Goal: Complete application form

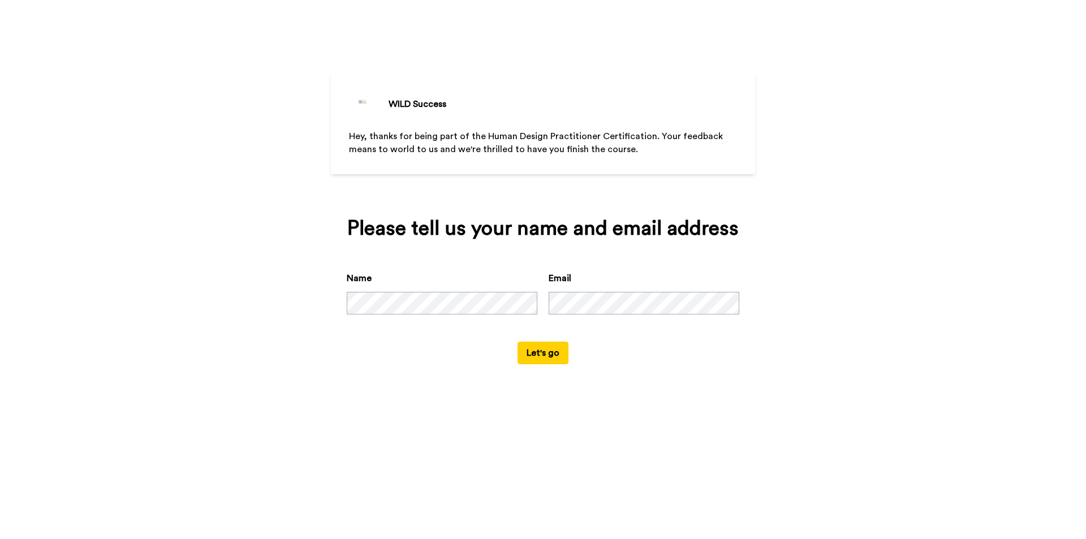
click at [541, 355] on button "Let's go" at bounding box center [543, 353] width 51 height 23
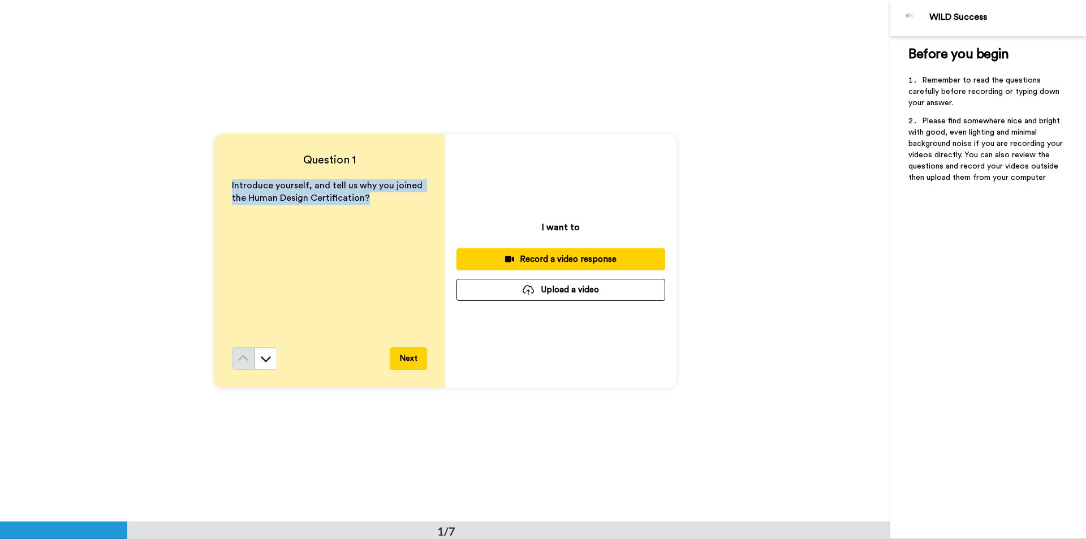
drag, startPoint x: 378, startPoint y: 199, endPoint x: 206, endPoint y: 180, distance: 173.6
click at [206, 180] on div "Question 1 Introduce yourself, and tell us why you joined the Human Design Cert…" at bounding box center [445, 261] width 890 height 522
copy span "Introduce yourself, and tell us why you joined the Human Design Certification?"
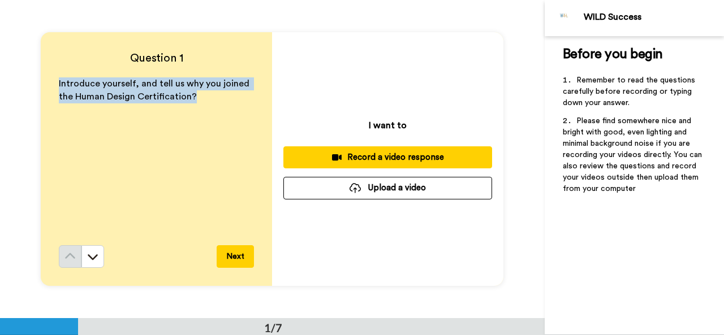
click at [206, 159] on div "Introduce yourself, and tell us why you joined the Human Design Certification?" at bounding box center [156, 162] width 195 height 168
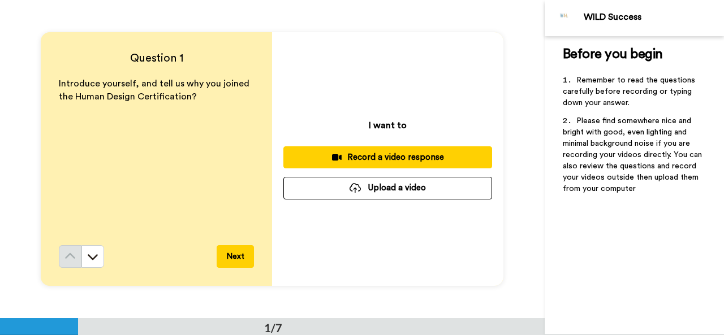
click at [362, 156] on div "Record a video response" at bounding box center [387, 158] width 191 height 12
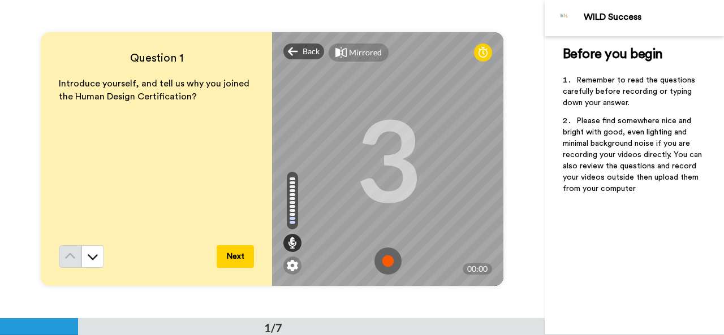
click at [232, 263] on button "Next" at bounding box center [235, 257] width 37 height 23
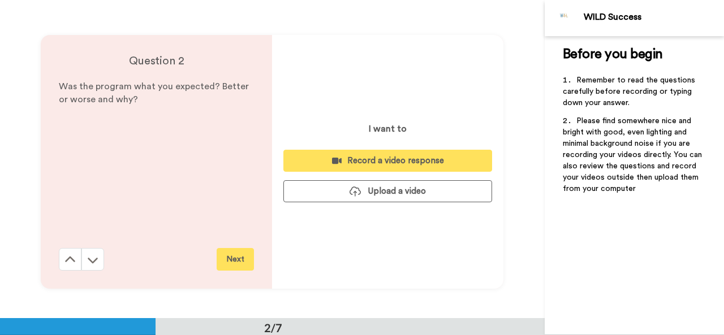
scroll to position [319, 0]
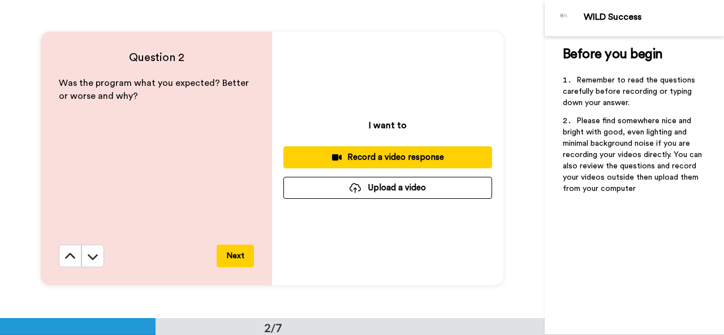
click at [371, 156] on div "Record a video response" at bounding box center [387, 158] width 191 height 12
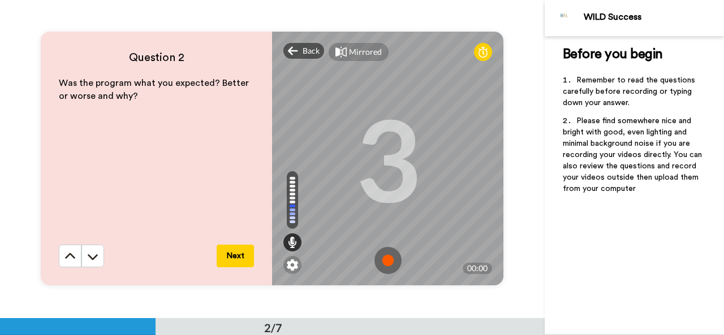
click at [201, 191] on div "Was the program what you expected? Better or worse and why?" at bounding box center [156, 161] width 195 height 168
click at [236, 256] on button "Next" at bounding box center [235, 256] width 37 height 23
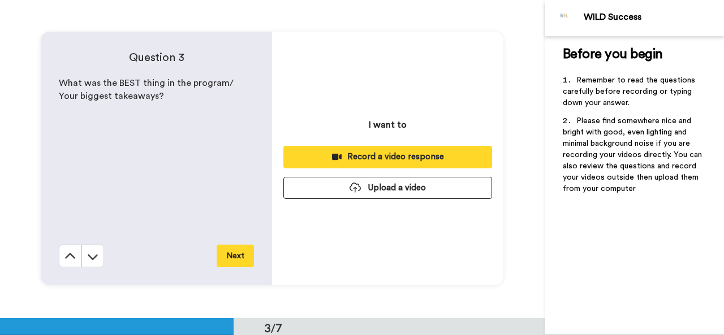
scroll to position [637, 0]
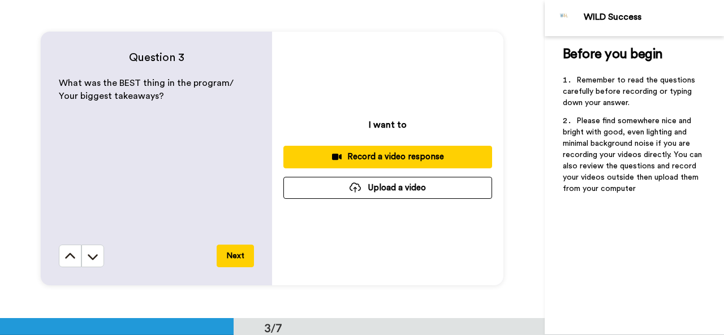
click at [391, 157] on div "Record a video response" at bounding box center [387, 157] width 191 height 12
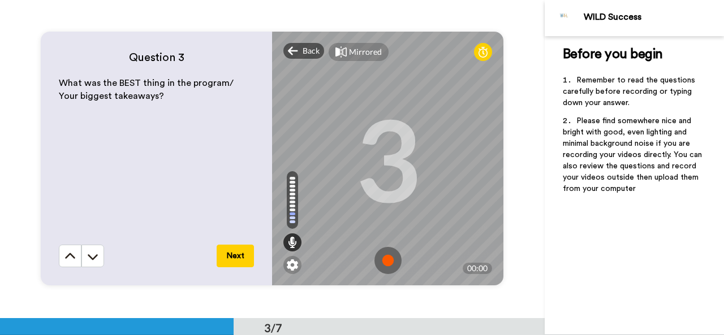
click at [233, 254] on button "Next" at bounding box center [235, 256] width 37 height 23
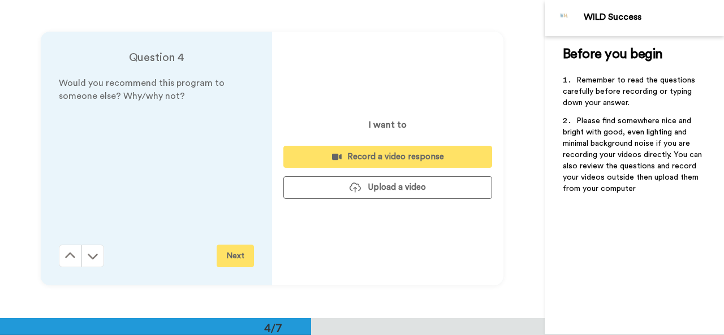
scroll to position [956, 0]
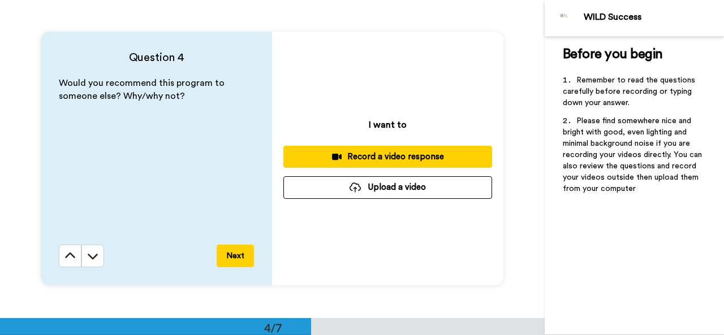
click at [402, 155] on div "Record a video response" at bounding box center [387, 157] width 191 height 12
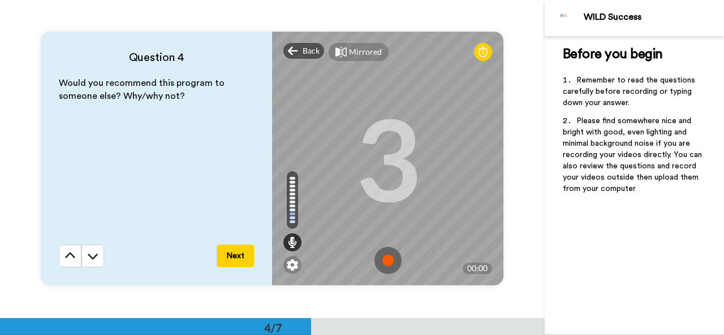
click at [234, 251] on button "Next" at bounding box center [235, 256] width 37 height 23
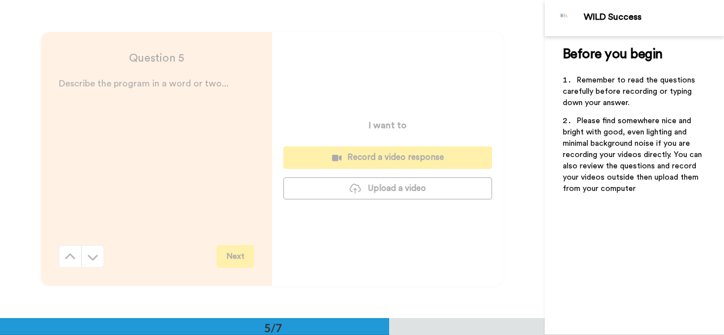
scroll to position [1274, 0]
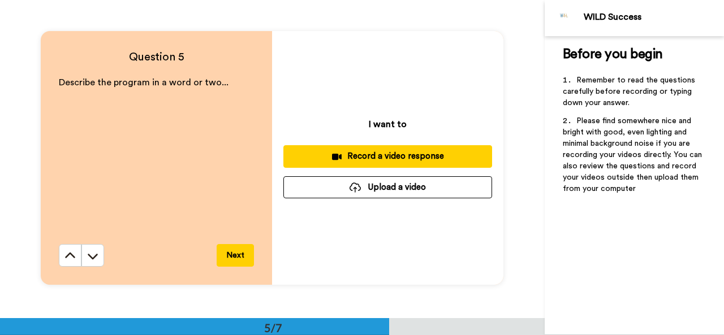
click at [404, 155] on div "Record a video response" at bounding box center [387, 156] width 191 height 12
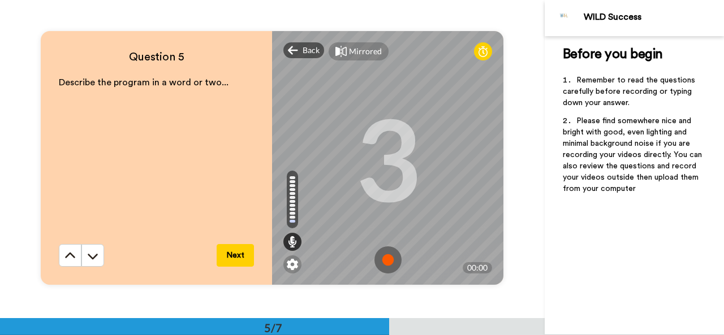
click at [238, 253] on button "Next" at bounding box center [235, 255] width 37 height 23
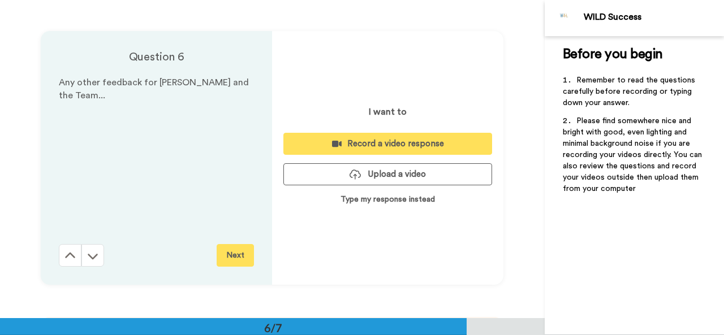
scroll to position [1593, 0]
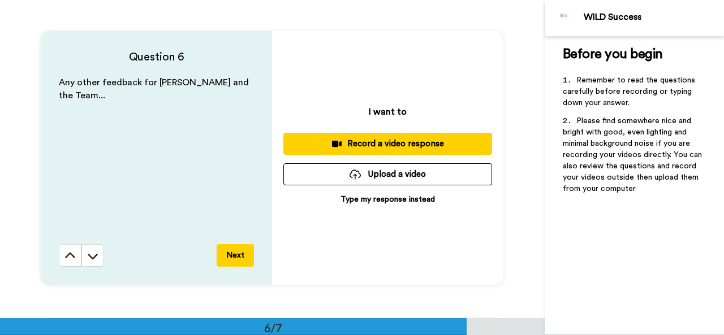
click at [233, 252] on button "Next" at bounding box center [235, 255] width 37 height 23
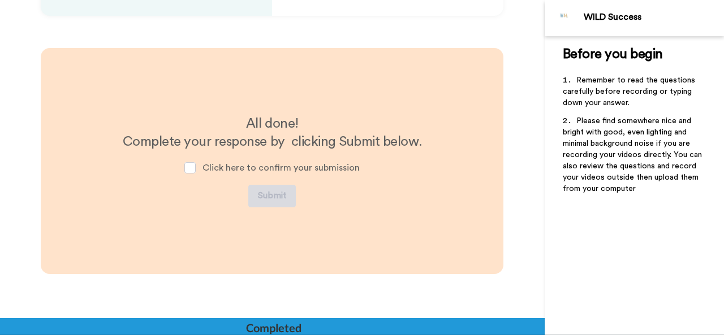
scroll to position [1865, 0]
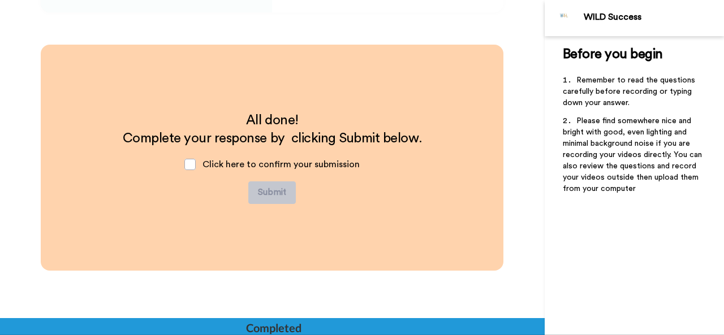
click at [195, 171] on div "Click here to confirm your submission" at bounding box center [271, 165] width 193 height 34
click at [190, 167] on span at bounding box center [189, 164] width 11 height 11
drag, startPoint x: 544, startPoint y: 276, endPoint x: 546, endPoint y: 220, distance: 55.5
click at [546, 220] on div "Before you begin ﻿ Remember to read the questions carefully before recording or…" at bounding box center [634, 185] width 179 height 299
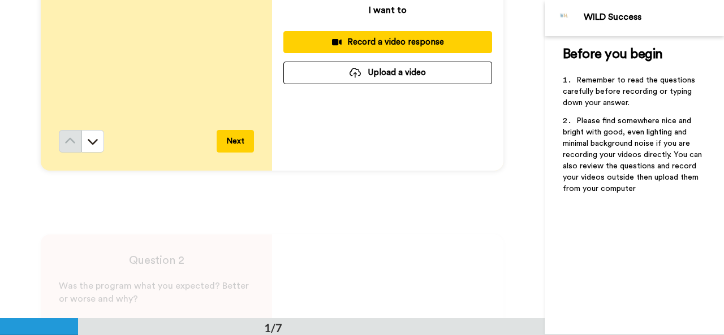
scroll to position [0, 0]
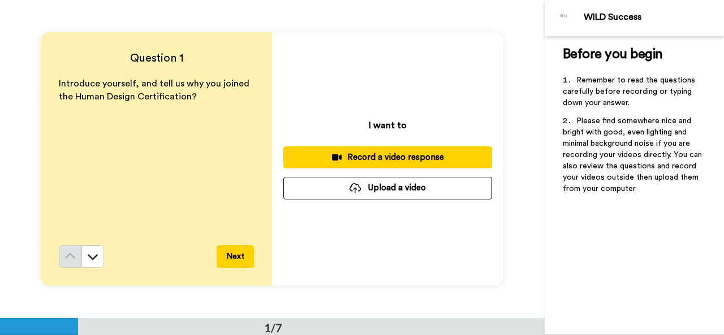
click at [563, 18] on img at bounding box center [564, 18] width 27 height 27
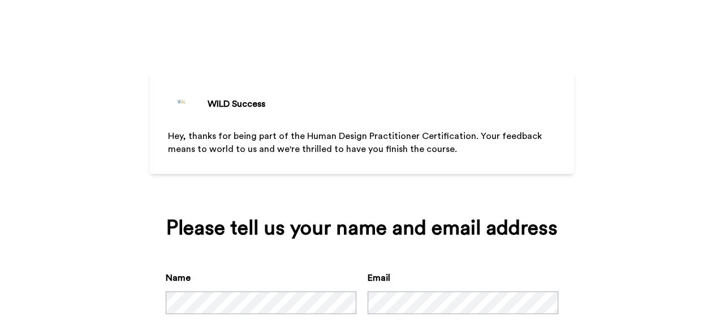
scroll to position [60, 0]
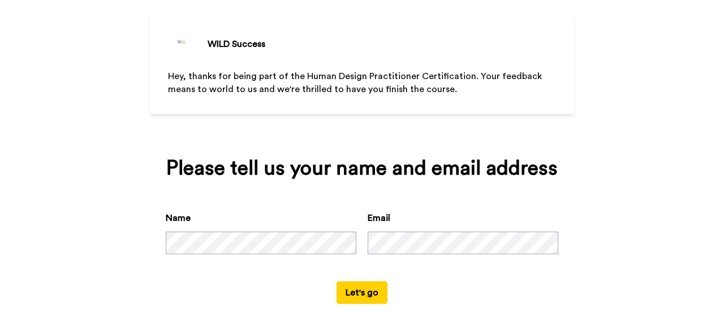
click at [354, 291] on button "Let's go" at bounding box center [362, 293] width 51 height 23
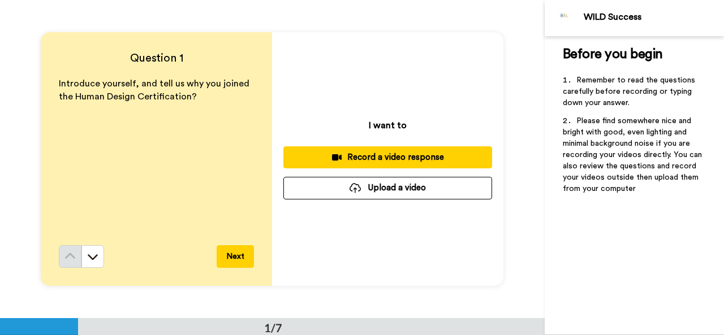
click at [242, 254] on button "Next" at bounding box center [235, 257] width 37 height 23
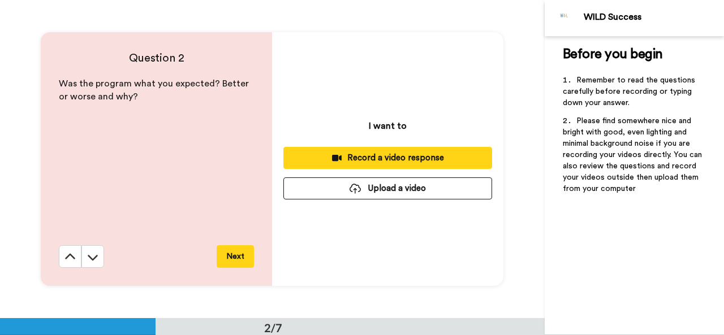
scroll to position [319, 0]
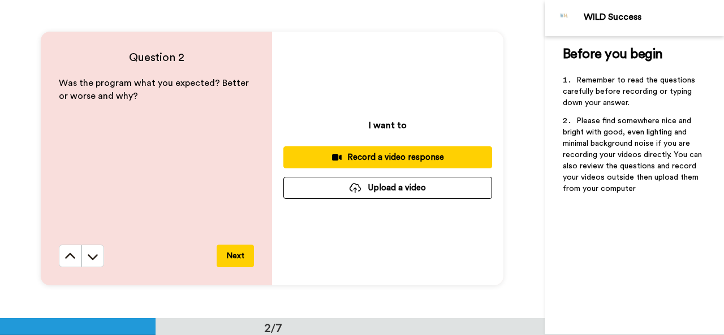
click at [242, 254] on button "Next" at bounding box center [235, 256] width 37 height 23
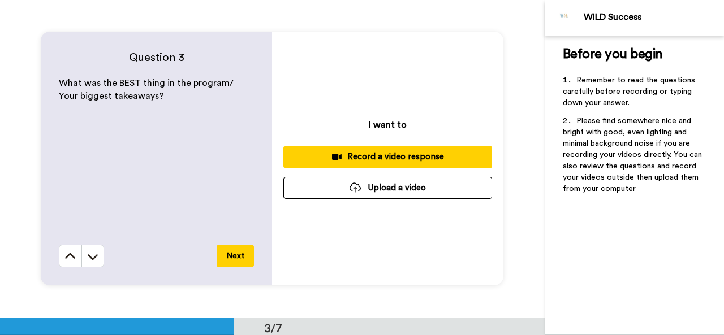
click at [242, 254] on button "Next" at bounding box center [235, 256] width 37 height 23
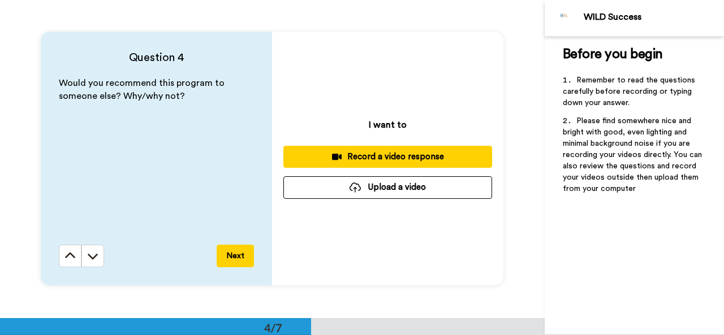
click at [242, 254] on button "Next" at bounding box center [235, 256] width 37 height 23
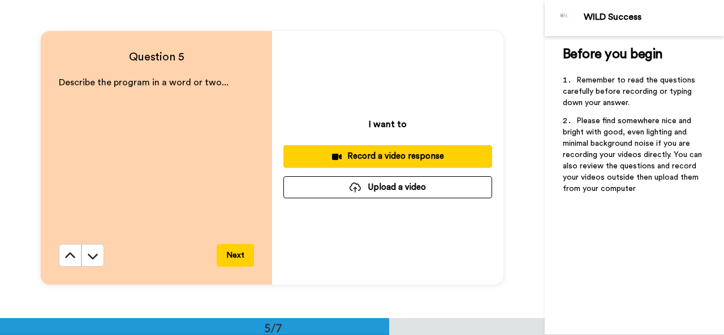
click at [242, 254] on button "Next" at bounding box center [235, 255] width 37 height 23
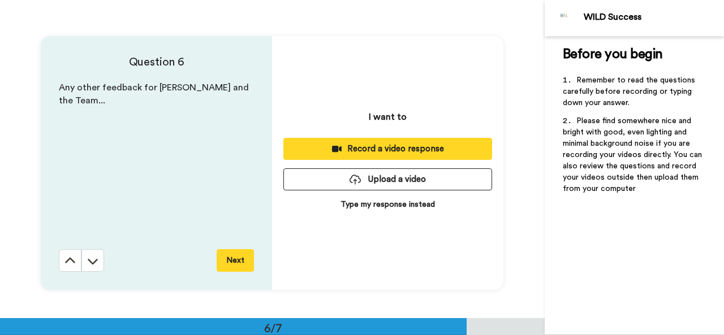
scroll to position [1593, 0]
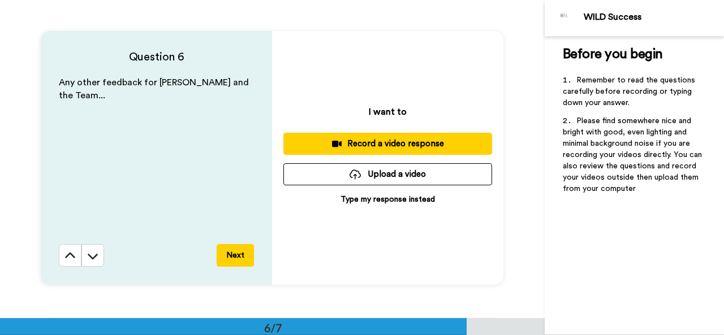
click at [236, 254] on button "Next" at bounding box center [235, 255] width 37 height 23
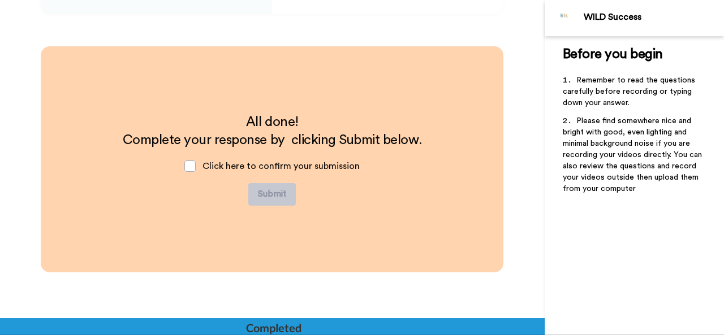
scroll to position [1865, 0]
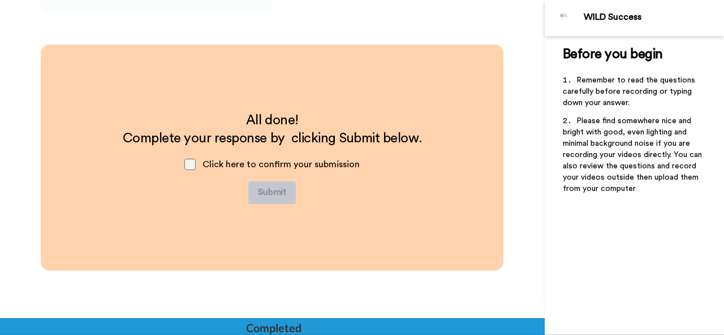
click at [191, 163] on span at bounding box center [189, 164] width 11 height 11
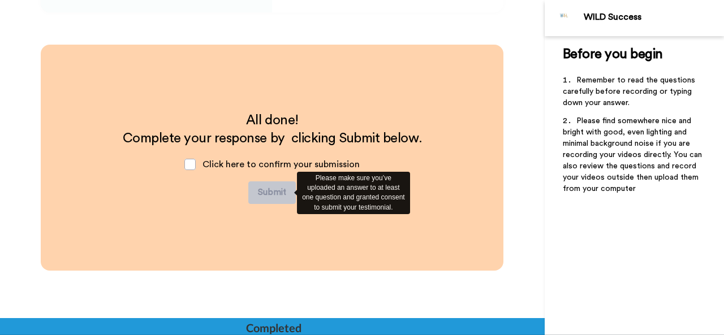
click at [360, 184] on div "Please make sure you’ve uploaded an answer to at least one question and granted…" at bounding box center [353, 193] width 113 height 42
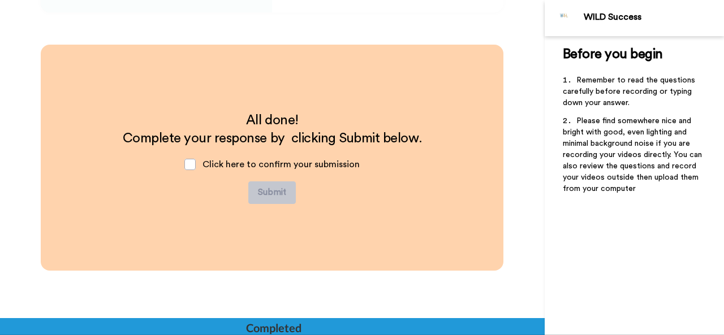
scroll to position [1911, 0]
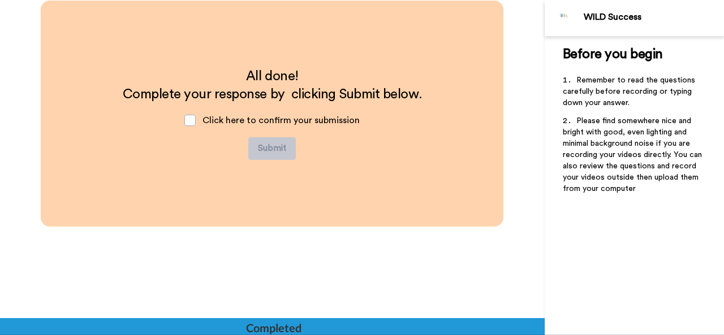
drag, startPoint x: 545, startPoint y: 271, endPoint x: 545, endPoint y: 210, distance: 60.5
click at [545, 210] on div "Before you begin ﻿ Remember to read the questions carefully before recording or…" at bounding box center [634, 185] width 179 height 299
click at [289, 244] on div "All done! Complete your response by clicking Submit below. Click here to confir…" at bounding box center [272, 160] width 545 height 319
